Goal: Transaction & Acquisition: Purchase product/service

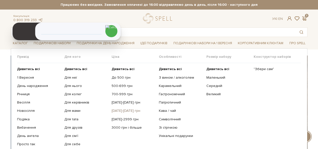
click at [128, 111] on link "[DATE]-[DATE] грн" at bounding box center [134, 111] width 44 height 5
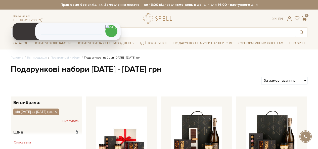
click at [277, 82] on select "За замовчуванням За Ціною (зростання) За Ціною (зменшення) Новинки За популярні…" at bounding box center [284, 81] width 46 height 8
select select "https://spellchocolate.com/our-productions/podarunkovi-box/1500-1999?sort=p.pri…"
click at [261, 77] on select "За замовчуванням За Ціною (зростання) За Ціною (зменшення) Новинки За популярні…" at bounding box center [284, 81] width 46 height 8
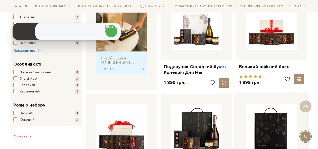
scroll to position [252, 0]
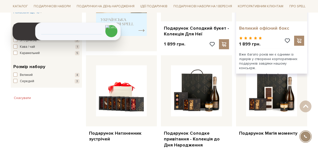
click at [267, 28] on link "Великий офісний бокс" at bounding box center [271, 28] width 65 height 6
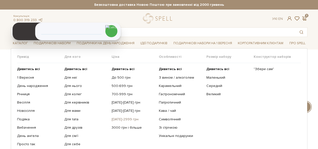
click at [127, 119] on link "[DATE]-2999 грн" at bounding box center [134, 119] width 44 height 5
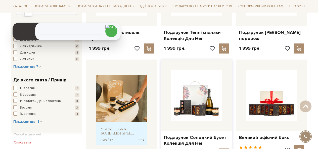
scroll to position [151, 0]
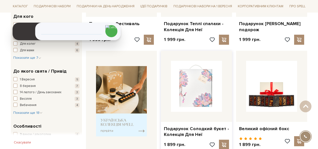
click at [193, 85] on img at bounding box center [196, 86] width 51 height 51
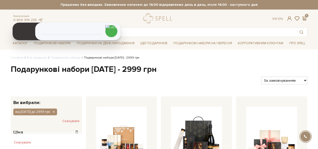
drag, startPoint x: 0, startPoint y: 0, endPoint x: 280, endPoint y: 83, distance: 292.2
click at [282, 80] on select "За замовчуванням За Ціною (зростання) За Ціною (зменшення) Новинки За популярні…" at bounding box center [284, 81] width 46 height 8
select select "https://spellchocolate.com/our-productions/podarunkovi-box/2000-2999?sort=p.pri…"
click at [261, 77] on select "За замовчуванням За Ціною (зростання) За Ціною (зменшення) Новинки За популярні…" at bounding box center [284, 81] width 46 height 8
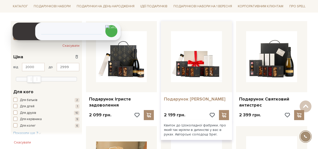
click at [183, 97] on link "Подарунок [PERSON_NAME]" at bounding box center [196, 99] width 65 height 6
